Goal: Task Accomplishment & Management: Complete application form

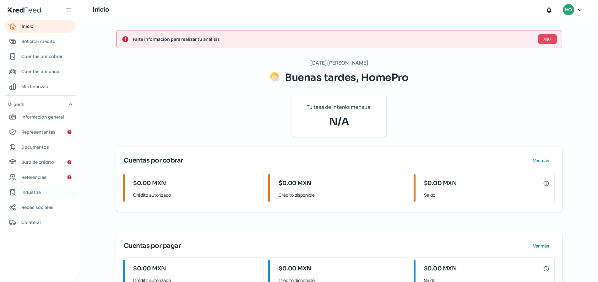
click at [36, 192] on span "Industria" at bounding box center [30, 192] width 19 height 8
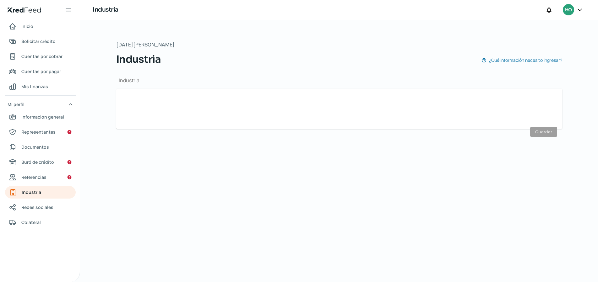
type input "Construcción"
type input "[DATE]"
type input "7"
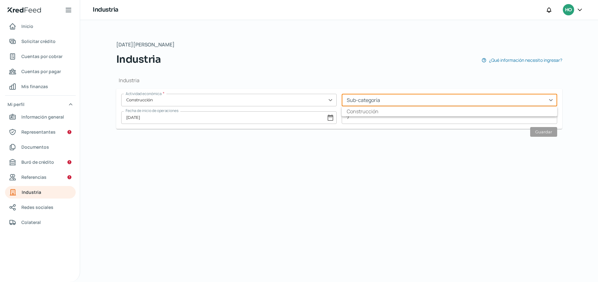
click at [387, 100] on input "text" at bounding box center [449, 100] width 215 height 13
type input "Construcción"
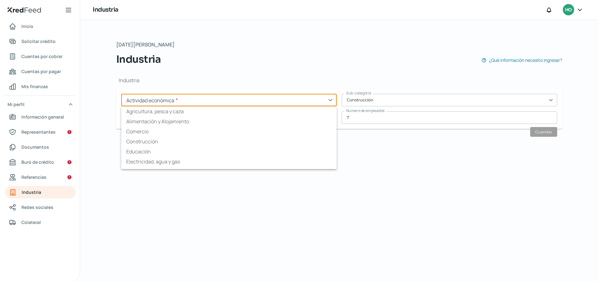
click at [249, 99] on input "text" at bounding box center [228, 100] width 215 height 13
drag, startPoint x: 248, startPoint y: 99, endPoint x: 209, endPoint y: 96, distance: 39.0
click at [210, 97] on input "text" at bounding box center [228, 100] width 215 height 13
paste input "Servicios Técnicos"
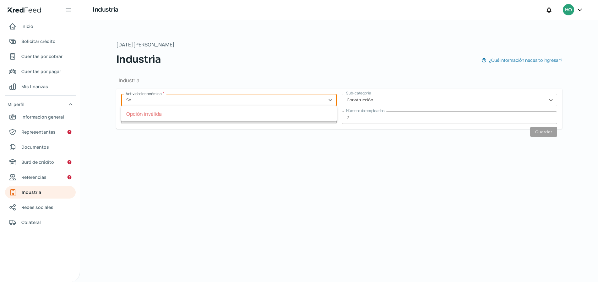
type input "S"
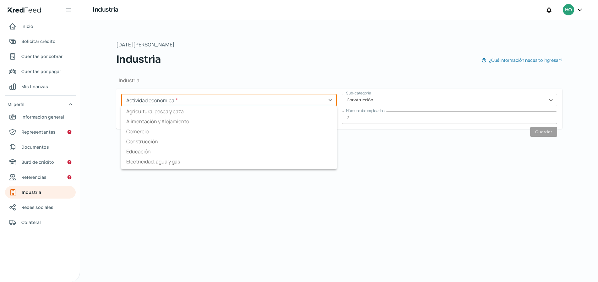
type input "c"
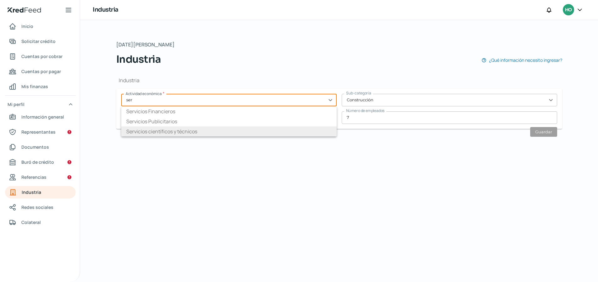
click at [186, 131] on li "Servicios científicos y técnicos" at bounding box center [228, 132] width 215 height 10
type input "Servicios científicos y técnicos"
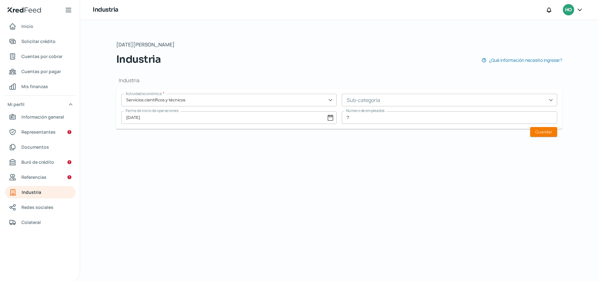
click at [380, 99] on input "text" at bounding box center [449, 100] width 215 height 13
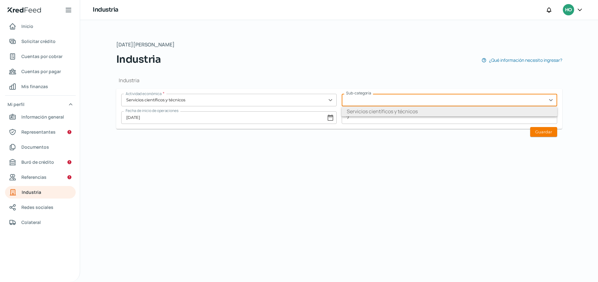
click at [386, 110] on li "Servicios científicos y técnicos" at bounding box center [449, 111] width 215 height 10
type input "Servicios científicos y técnicos"
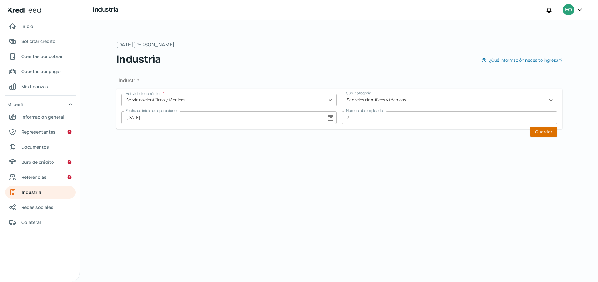
click at [554, 134] on button "Guardar" at bounding box center [543, 132] width 27 height 10
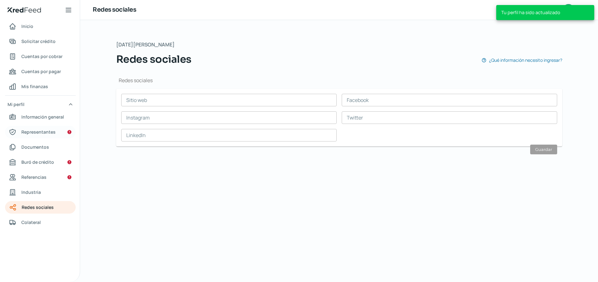
click at [49, 133] on span "Representantes" at bounding box center [38, 132] width 34 height 8
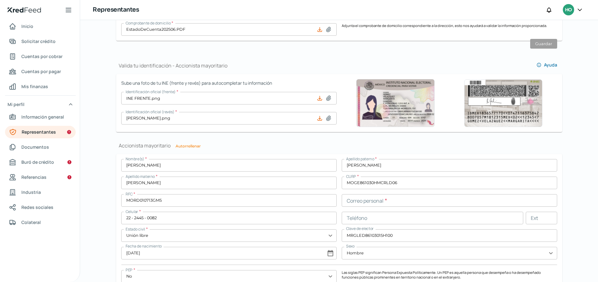
scroll to position [400, 0]
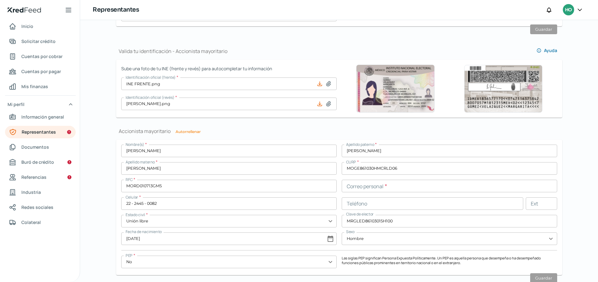
click at [363, 186] on input "text" at bounding box center [449, 186] width 215 height 13
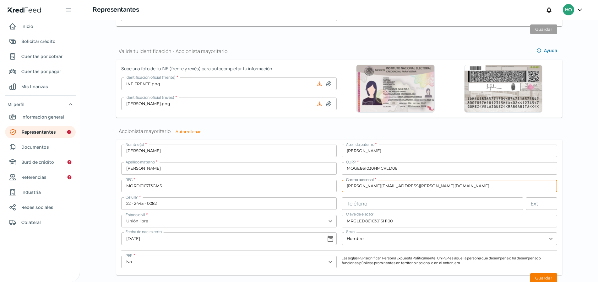
type input "[PERSON_NAME][EMAIL_ADDRESS][PERSON_NAME][DOMAIN_NAME]"
click at [594, 219] on div "Falta información para realizar tu análisis Aquí [DATE][PERSON_NAME] Representa…" at bounding box center [339, 151] width 518 height 262
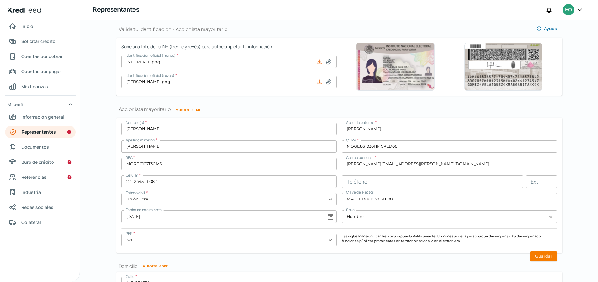
scroll to position [438, 0]
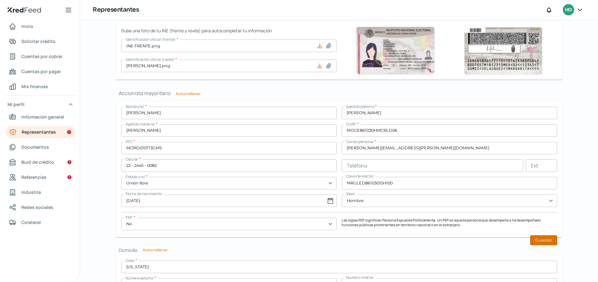
click at [548, 245] on button "Guardar" at bounding box center [543, 240] width 27 height 10
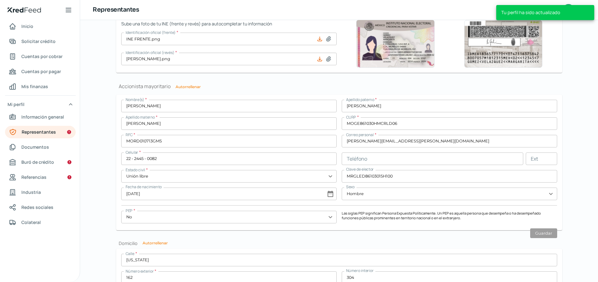
scroll to position [544, 0]
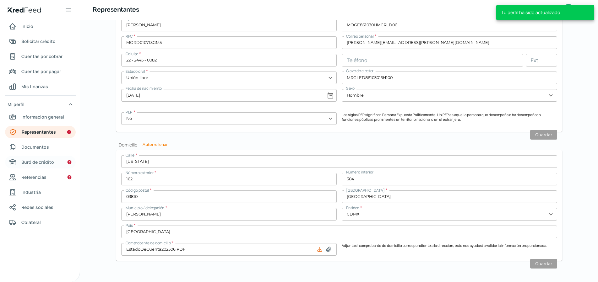
click at [27, 158] on link "Buró de crédito" at bounding box center [40, 162] width 71 height 13
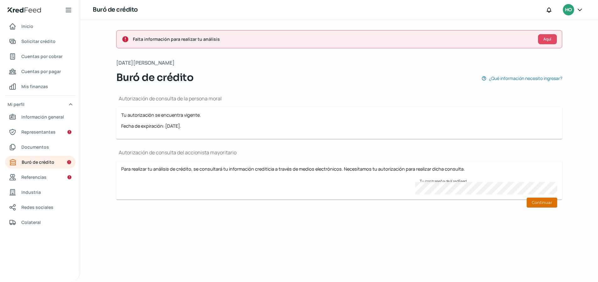
click at [537, 203] on button "Continuar" at bounding box center [541, 203] width 30 height 10
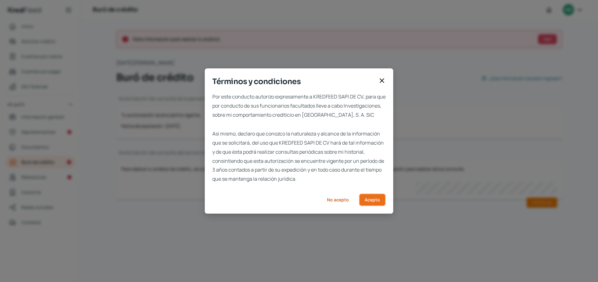
click at [371, 206] on button "Acepto" at bounding box center [372, 200] width 27 height 13
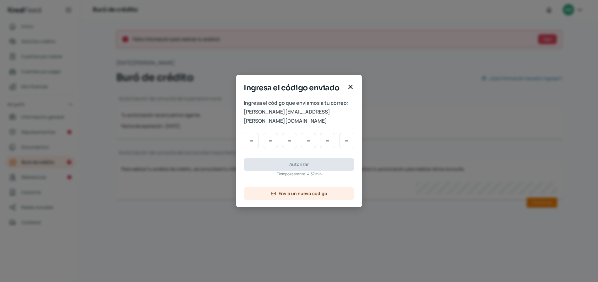
click at [353, 91] on icon at bounding box center [351, 87] width 8 height 8
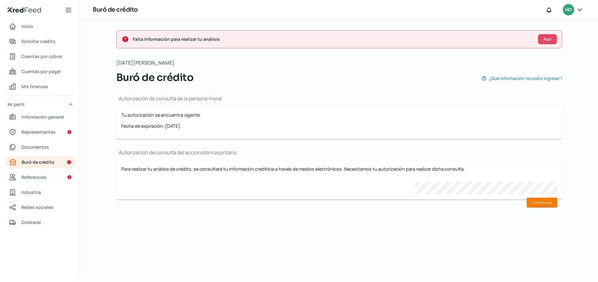
click at [43, 180] on span "Referencias" at bounding box center [33, 177] width 25 height 8
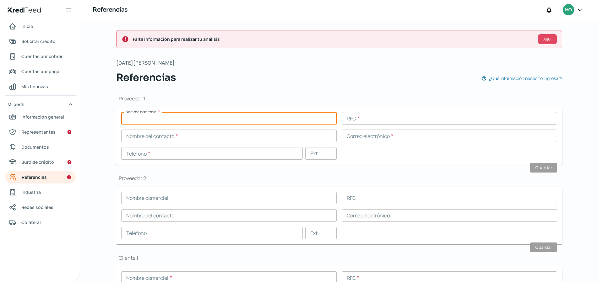
click at [158, 116] on input "text" at bounding box center [228, 118] width 215 height 13
click at [220, 92] on div "Proveedor 1 Nombre comercial * RFC * Nombre del contacto * Correo electrónico *…" at bounding box center [339, 252] width 446 height 334
click at [180, 122] on input "text" at bounding box center [228, 118] width 215 height 13
type input "Mamma Bella"
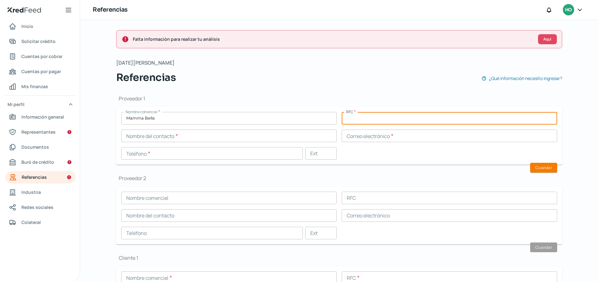
click at [386, 124] on input "text" at bounding box center [449, 118] width 215 height 13
paste input "GPM180914UE4"
type input "GPM180914UE4"
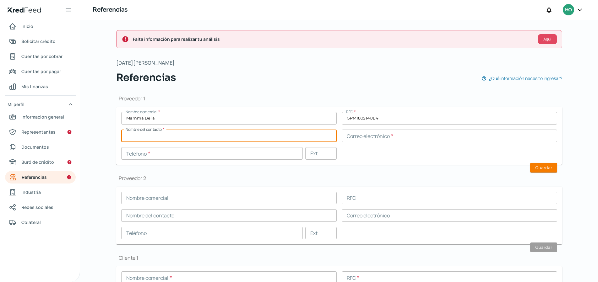
click at [264, 139] on input "text" at bounding box center [228, 136] width 215 height 13
type input "[PERSON_NAME]"
click at [405, 141] on input "text" at bounding box center [449, 136] width 215 height 13
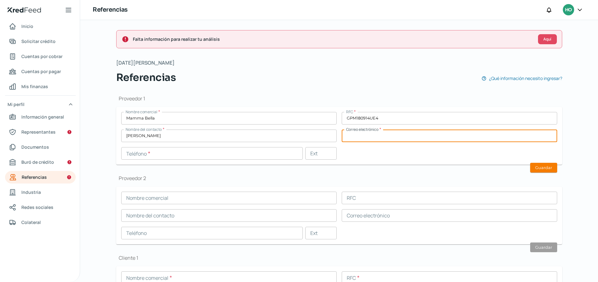
paste input "[PERSON_NAME][EMAIL_ADDRESS][DOMAIN_NAME]"
type input "[PERSON_NAME][EMAIL_ADDRESS][DOMAIN_NAME]"
click at [236, 155] on input "text" at bounding box center [211, 153] width 181 height 13
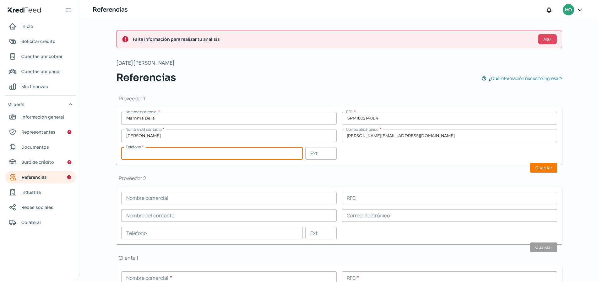
paste input "52 - 5545 - 5577"
type input "52 - 5545 - 5577"
drag, startPoint x: 167, startPoint y: 157, endPoint x: 91, endPoint y: 145, distance: 76.8
click at [91, 145] on div "Falta información para realizar tu análisis Aquí [DATE][PERSON_NAME] Referencia…" at bounding box center [339, 151] width 518 height 262
paste input "55 - 4555 - 7740"
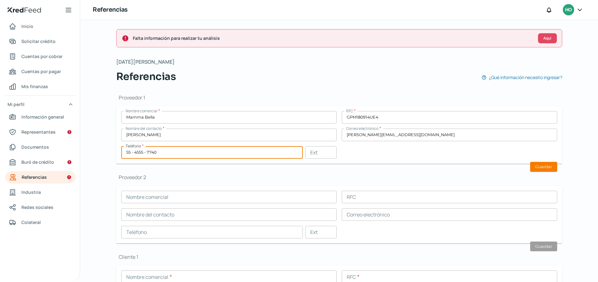
scroll to position [1, 0]
type input "55 - 4555 - 7740"
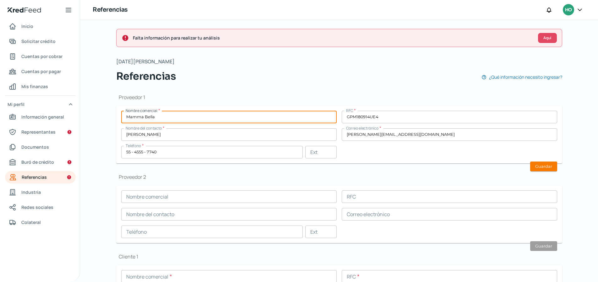
drag, startPoint x: 177, startPoint y: 117, endPoint x: 112, endPoint y: 99, distance: 67.5
click at [112, 99] on div "Falta información para realizar tu análisis Aquí [DATE][PERSON_NAME] Referencia…" at bounding box center [339, 223] width 471 height 409
drag, startPoint x: 164, startPoint y: 118, endPoint x: 89, endPoint y: 96, distance: 78.5
click at [89, 96] on div "Falta información para realizar tu análisis Aquí [DATE][PERSON_NAME] Referencia…" at bounding box center [339, 151] width 518 height 262
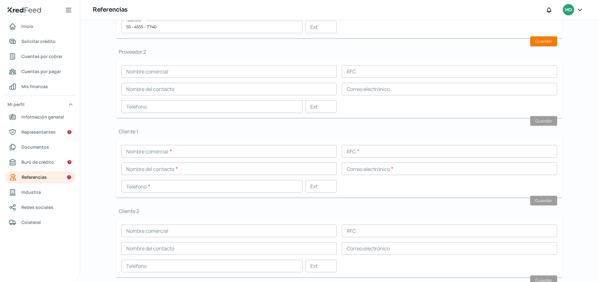
scroll to position [147, 0]
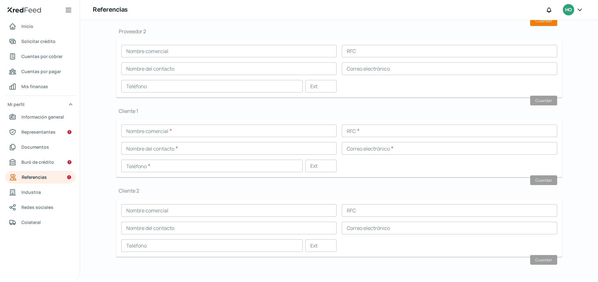
click at [174, 134] on input "text" at bounding box center [228, 131] width 215 height 13
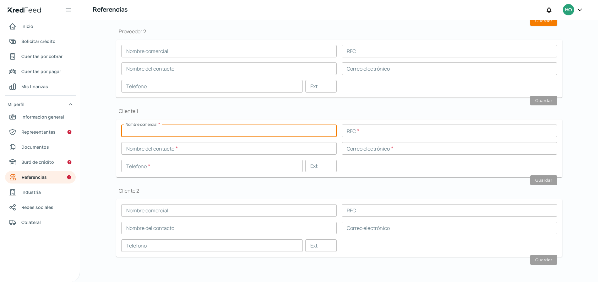
paste input "Mamma Bella"
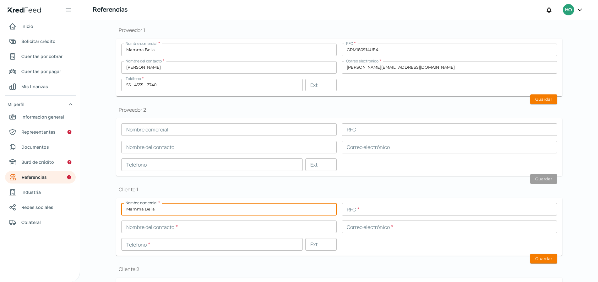
scroll to position [67, 0]
type input "Mamma Bella"
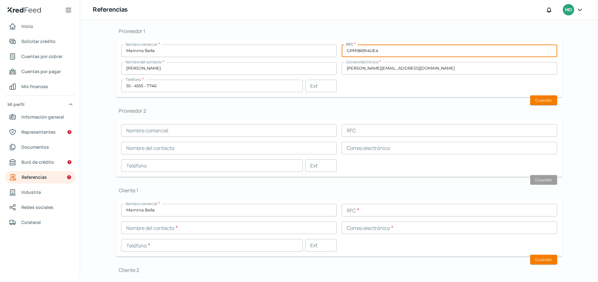
drag, startPoint x: 389, startPoint y: 49, endPoint x: 320, endPoint y: 43, distance: 69.9
click at [320, 43] on form "Nombre comercial * Mamma Bella RFC * GPM180914UE4 Nombre del contacto * [PERSON…" at bounding box center [339, 69] width 446 height 58
click at [369, 214] on input "text" at bounding box center [449, 210] width 215 height 13
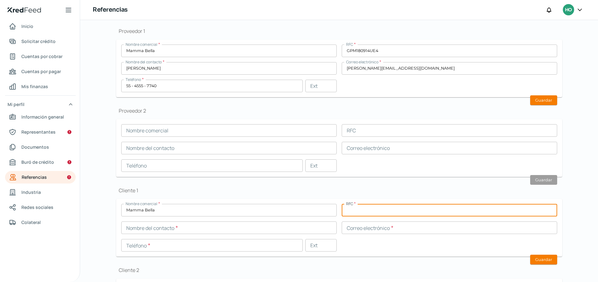
paste input "GPM180914UE4"
type input "GPM180914UE4"
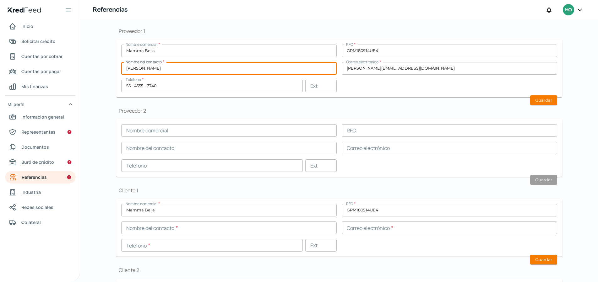
drag, startPoint x: 206, startPoint y: 71, endPoint x: 121, endPoint y: 65, distance: 85.5
click at [121, 60] on div "Nombre comercial * Mamma Bella RFC * GPM180914UE4 Nombre del contacto * [PERSON…" at bounding box center [339, 69] width 436 height 48
click at [145, 229] on input "text" at bounding box center [228, 228] width 215 height 13
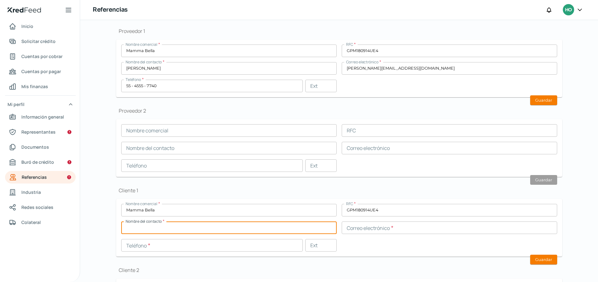
paste input "[PERSON_NAME]"
type input "[PERSON_NAME]"
click at [427, 67] on input "[PERSON_NAME][EMAIL_ADDRESS][DOMAIN_NAME]" at bounding box center [449, 68] width 215 height 13
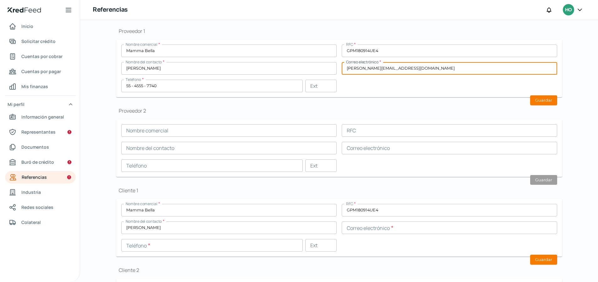
drag, startPoint x: 427, startPoint y: 67, endPoint x: 347, endPoint y: 51, distance: 81.0
click at [347, 51] on div "Nombre comercial * Mamma Bella RFC * GPM180914UE4 Nombre del contacto * [PERSON…" at bounding box center [339, 69] width 436 height 48
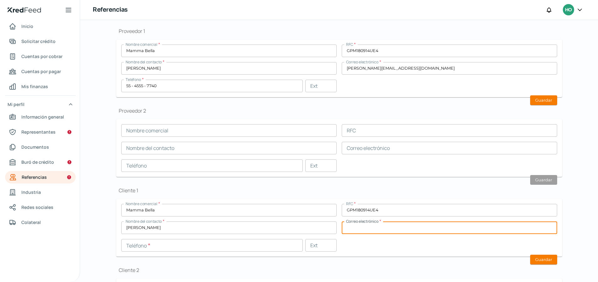
click at [370, 230] on input "text" at bounding box center [449, 228] width 215 height 13
paste input "[PERSON_NAME][EMAIL_ADDRESS][DOMAIN_NAME]"
type input "[PERSON_NAME][EMAIL_ADDRESS][DOMAIN_NAME]"
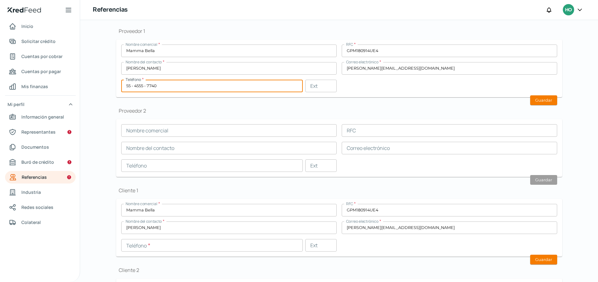
click at [180, 89] on input "55 - 4555 - 7740" at bounding box center [211, 86] width 181 height 13
drag, startPoint x: 180, startPoint y: 89, endPoint x: 105, endPoint y: 75, distance: 77.2
click at [105, 75] on div "Falta información para realizar tu análisis Aquí [DATE][PERSON_NAME] Referencia…" at bounding box center [339, 157] width 471 height 409
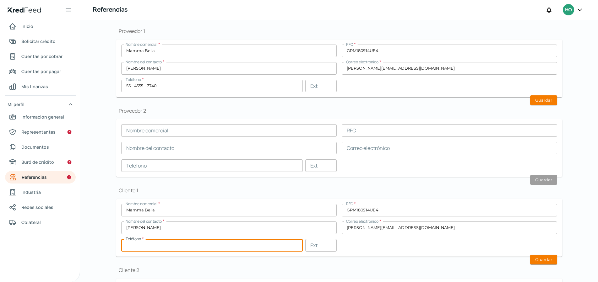
click at [140, 246] on input "text" at bounding box center [211, 245] width 181 height 13
paste input "55 - 4555 - 7740"
type input "55 - 4555 - 7740"
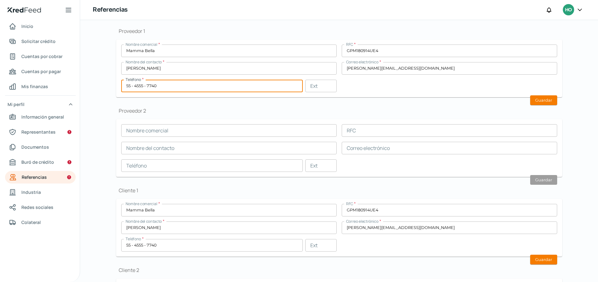
drag, startPoint x: 175, startPoint y: 85, endPoint x: 144, endPoint y: 77, distance: 32.3
click at [144, 77] on div "Nombre comercial * Mamma Bella RFC * GPM180914UE4 Nombre del contacto * [PERSON…" at bounding box center [339, 69] width 436 height 48
drag, startPoint x: 172, startPoint y: 84, endPoint x: 116, endPoint y: 82, distance: 55.3
click at [117, 82] on form "Nombre comercial * Mamma Bella RFC * GPM180914UE4 Nombre del contacto * [PERSON…" at bounding box center [339, 69] width 446 height 58
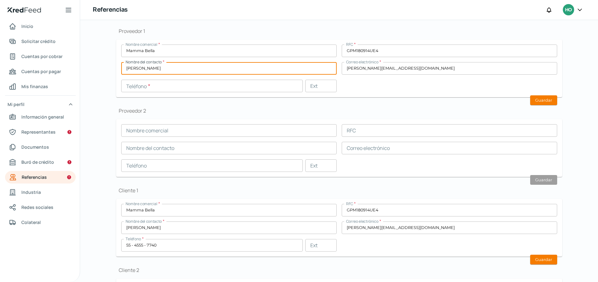
drag, startPoint x: 204, startPoint y: 71, endPoint x: 103, endPoint y: 53, distance: 102.3
click at [104, 53] on div "Falta información para realizar tu análisis Aquí [DATE][PERSON_NAME] Referencia…" at bounding box center [339, 157] width 471 height 409
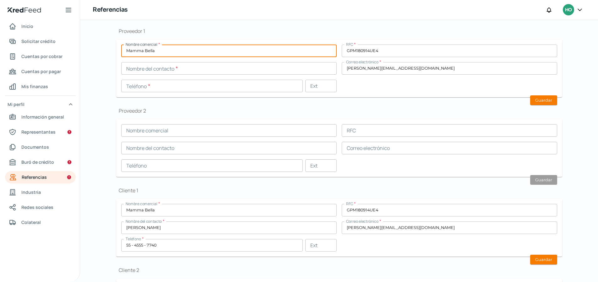
drag, startPoint x: 185, startPoint y: 48, endPoint x: 142, endPoint y: 43, distance: 43.9
click at [142, 45] on div "Nombre comercial * Mamma Bella" at bounding box center [228, 51] width 215 height 13
drag, startPoint x: 163, startPoint y: 50, endPoint x: 110, endPoint y: 49, distance: 52.4
click at [110, 49] on div "Falta información para realizar tu análisis Aquí [DATE][PERSON_NAME] Referencia…" at bounding box center [339, 157] width 471 height 409
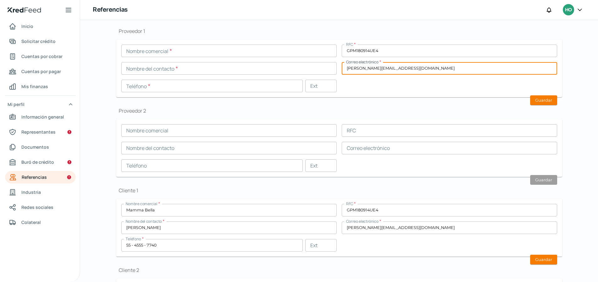
drag, startPoint x: 425, startPoint y: 67, endPoint x: 362, endPoint y: 63, distance: 62.6
click at [362, 63] on input "[PERSON_NAME][EMAIL_ADDRESS][DOMAIN_NAME]" at bounding box center [449, 68] width 215 height 13
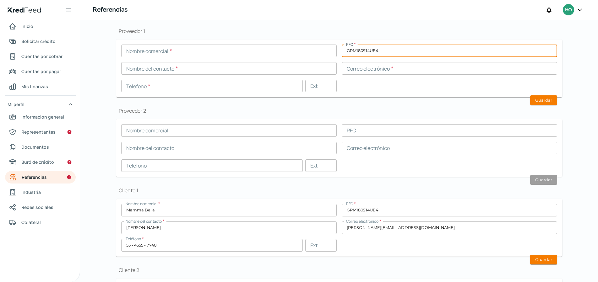
drag, startPoint x: 384, startPoint y: 51, endPoint x: 314, endPoint y: 47, distance: 70.1
click at [314, 47] on div "Nombre comercial * RFC * GPM180914UE4 Nombre del contacto * Correo electrónico …" at bounding box center [339, 69] width 436 height 48
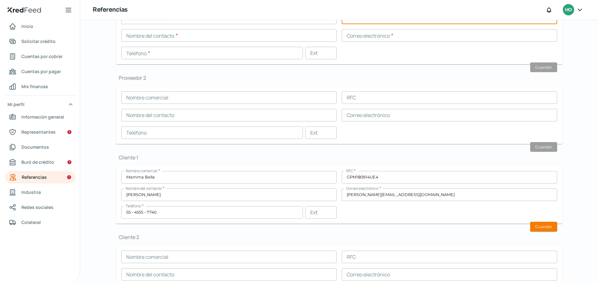
scroll to position [108, 0]
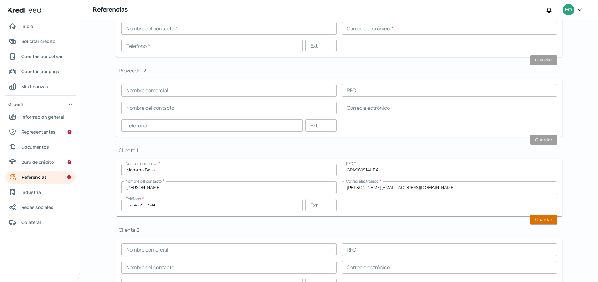
click at [544, 218] on button "Guardar" at bounding box center [543, 220] width 27 height 10
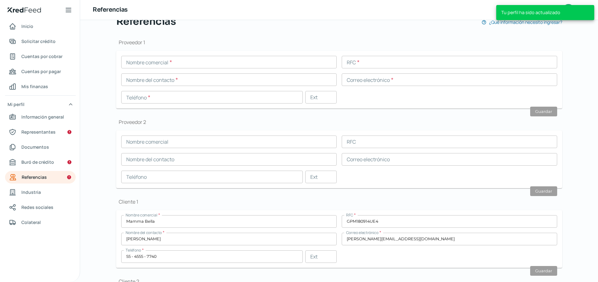
scroll to position [24, 0]
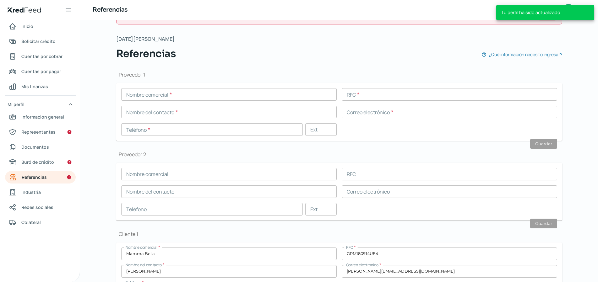
click at [172, 97] on input "text" at bounding box center [228, 94] width 215 height 13
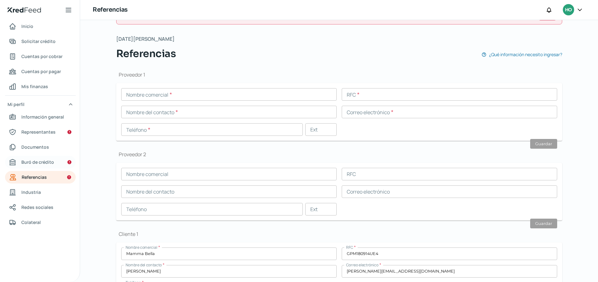
click at [54, 158] on link "Buró de crédito" at bounding box center [40, 162] width 71 height 13
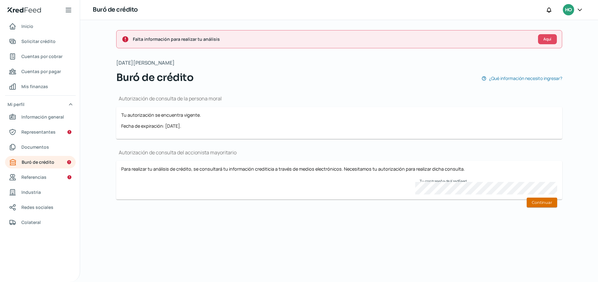
click at [540, 205] on button "Continuar" at bounding box center [541, 203] width 30 height 10
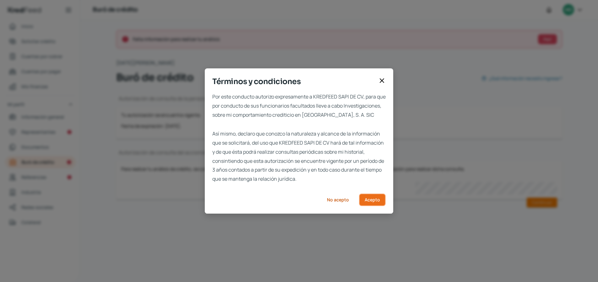
click at [375, 200] on button "Acepto" at bounding box center [372, 200] width 27 height 13
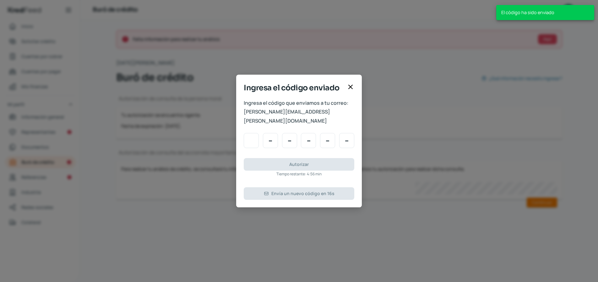
type input "4"
type input "3"
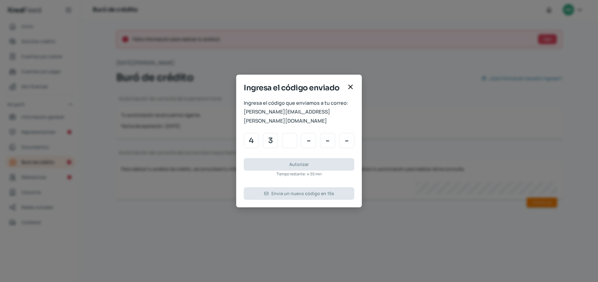
type input "1"
type input "5"
type input "6"
click at [289, 161] on button "Autorizar" at bounding box center [299, 164] width 110 height 13
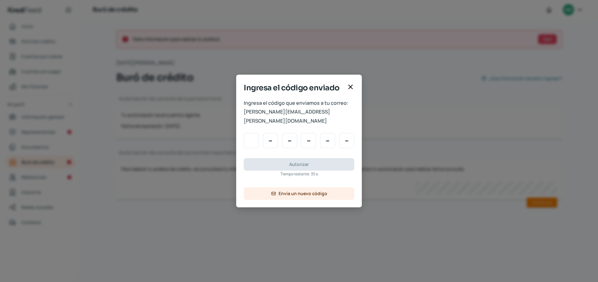
type input "7"
type input "1"
type input "0"
type input "8"
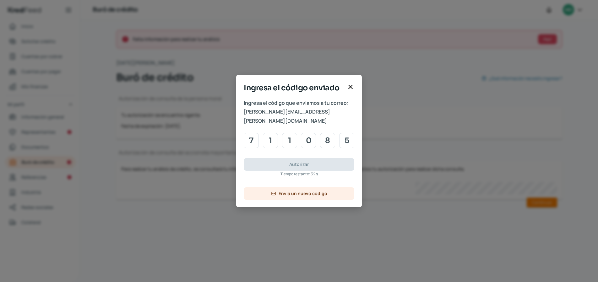
type input "5"
click at [291, 162] on span "Autorizar" at bounding box center [298, 164] width 19 height 4
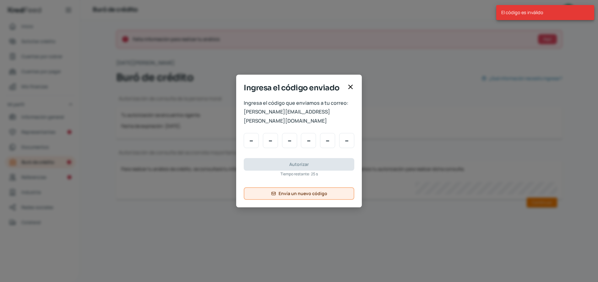
click at [306, 191] on span "Envía un nuevo código" at bounding box center [302, 193] width 49 height 4
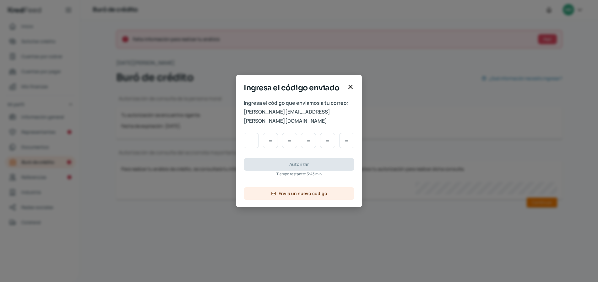
type input "6"
type input "7"
type input "3"
type input "1"
type input "7"
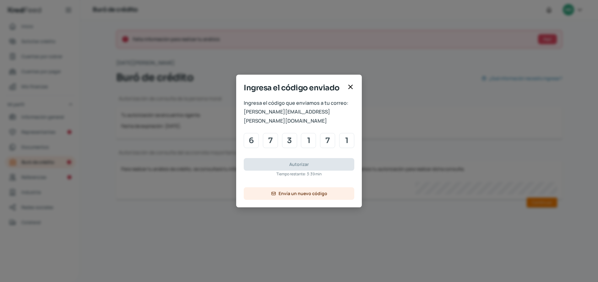
type input "1"
click at [277, 165] on button "Autorizar" at bounding box center [299, 164] width 110 height 13
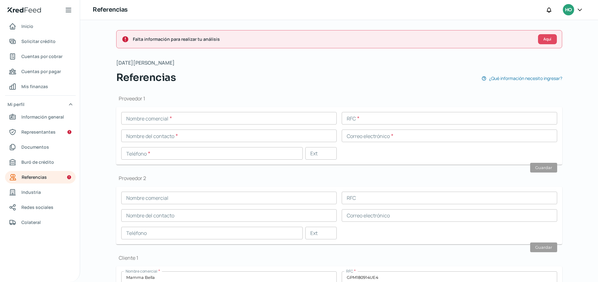
click at [166, 127] on div "Nombre comercial * RFC * Nombre del contacto * Correo electrónico * Teléfono * …" at bounding box center [339, 136] width 436 height 48
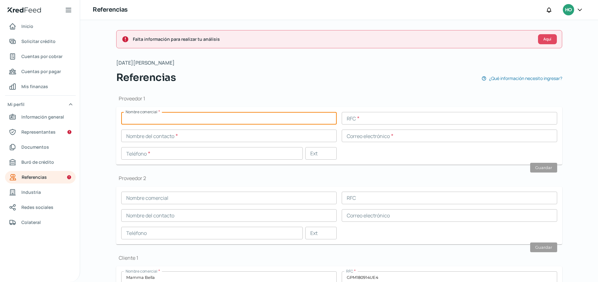
click at [168, 122] on input "text" at bounding box center [228, 118] width 215 height 13
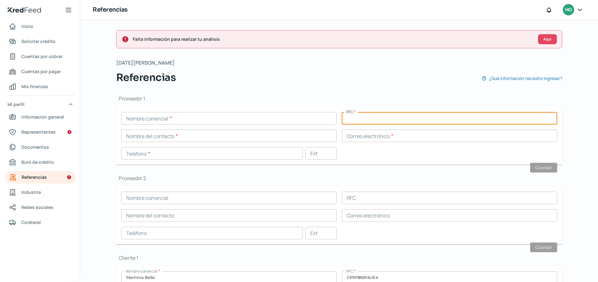
click at [402, 117] on input "text" at bounding box center [449, 118] width 215 height 13
paste input "VAJU7206046E0"
type input "VAJU7206046E0"
click at [208, 113] on input "text" at bounding box center [228, 118] width 215 height 13
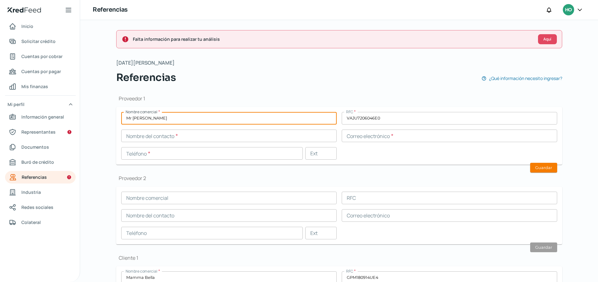
type input "Mr [PERSON_NAME]"
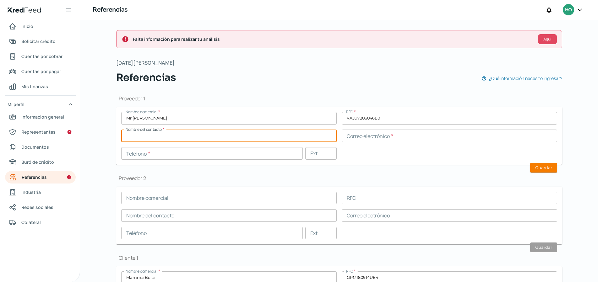
click at [141, 132] on input "text" at bounding box center [228, 136] width 215 height 13
paste input "[PERSON_NAME]"
type input "[PERSON_NAME]"
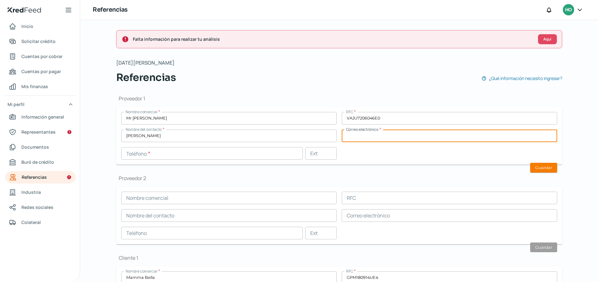
click at [358, 136] on input "text" at bounding box center [449, 136] width 215 height 13
paste input "[EMAIL_ADDRESS][DOMAIN_NAME]"
type input "[EMAIL_ADDRESS][DOMAIN_NAME]"
click at [148, 155] on input "text" at bounding box center [211, 153] width 181 height 13
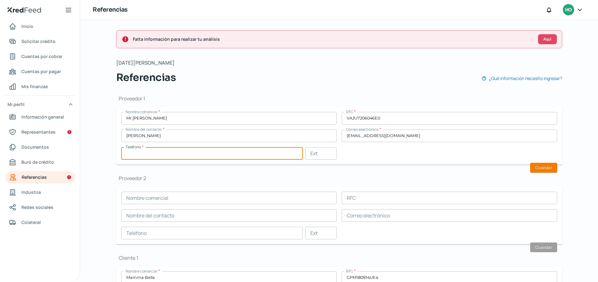
paste input "55 - 6536 - 4142"
type input "55 - 6536 - 4142"
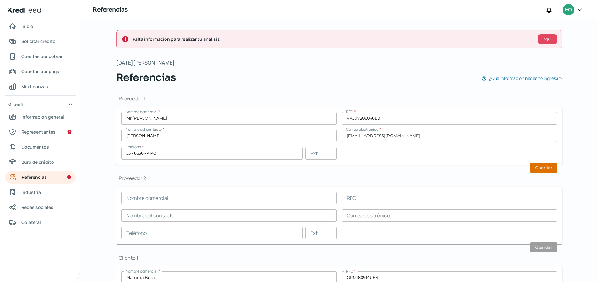
click at [548, 167] on button "Guardar" at bounding box center [543, 168] width 27 height 10
